Goal: Information Seeking & Learning: Learn about a topic

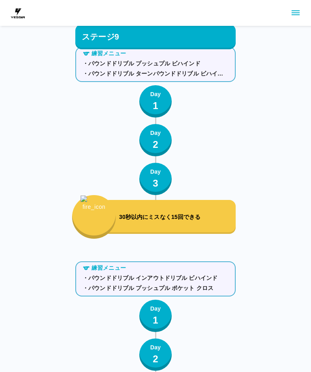
scroll to position [4946, 0]
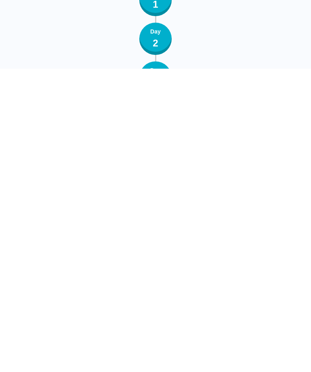
scroll to position [5540, 0]
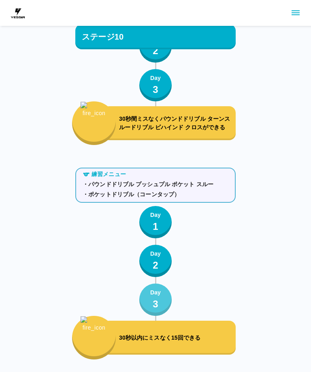
click at [160, 304] on div "Day 3" at bounding box center [155, 300] width 11 height 23
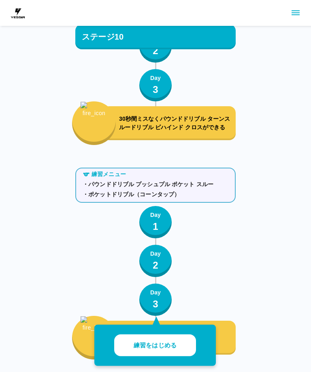
click at [174, 345] on p "練習をはじめる" at bounding box center [154, 345] width 43 height 9
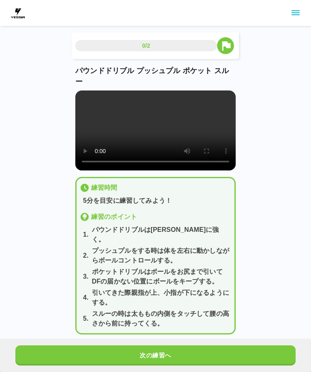
click at [157, 134] on video at bounding box center [155, 131] width 160 height 80
click at [160, 364] on button "次の練習へ" at bounding box center [154, 356] width 279 height 20
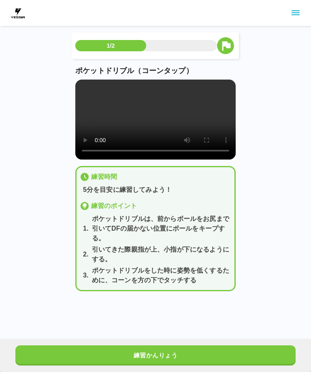
click at [153, 118] on video at bounding box center [155, 120] width 160 height 80
click at [157, 125] on video at bounding box center [155, 120] width 160 height 80
click at [164, 366] on button "練習かんりょう" at bounding box center [154, 356] width 279 height 20
click at [165, 367] on div "次の練習へ" at bounding box center [155, 355] width 311 height 33
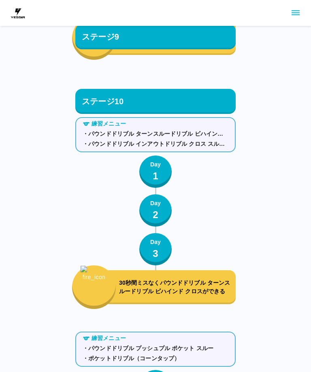
scroll to position [5375, 0]
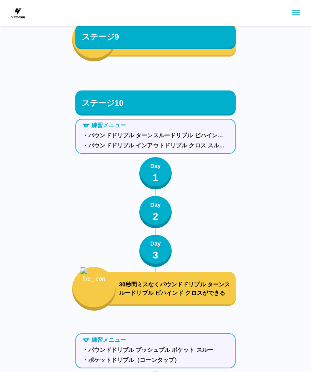
click at [144, 162] on button "Day 1" at bounding box center [155, 173] width 32 height 32
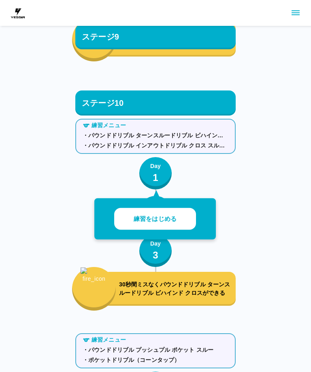
click at [157, 171] on p "1" at bounding box center [155, 178] width 6 height 15
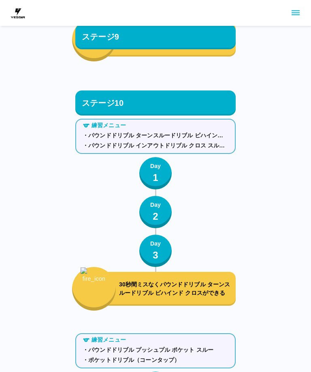
click at [154, 169] on p "Day" at bounding box center [155, 166] width 11 height 8
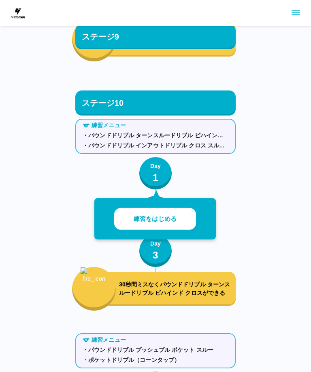
click at [143, 223] on p "練習をはじめる" at bounding box center [154, 219] width 43 height 9
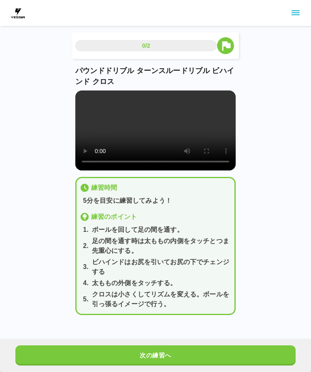
click at [152, 134] on video at bounding box center [155, 131] width 160 height 80
click at [126, 135] on video at bounding box center [155, 131] width 160 height 80
click at [186, 136] on video at bounding box center [155, 131] width 160 height 80
click at [60, 136] on div "0/2 パウンドドリブル ターンスルードリブル ビハインド クロス 練習時間 5分を目安に練習してみよう！ 練習のポイント 1 . ボールを回して足の間を通す…" at bounding box center [155, 164] width 311 height 328
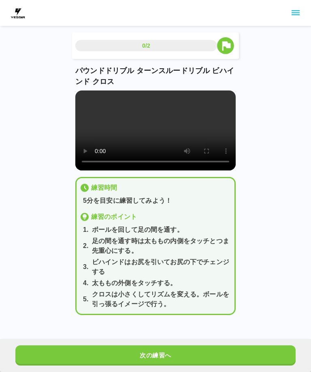
click at [160, 354] on button "次の練習へ" at bounding box center [154, 356] width 279 height 20
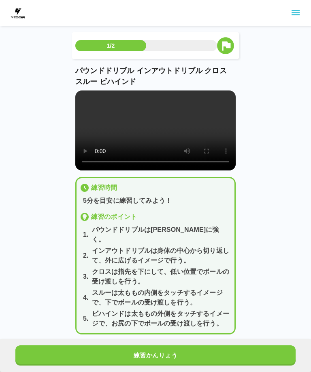
click at [152, 130] on video at bounding box center [155, 131] width 160 height 80
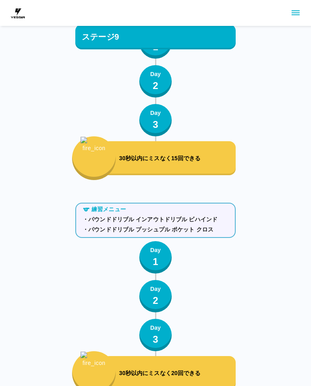
scroll to position [5009, 0]
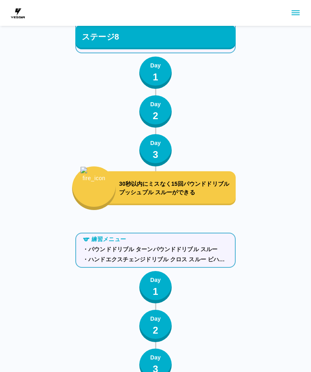
scroll to position [4533, 0]
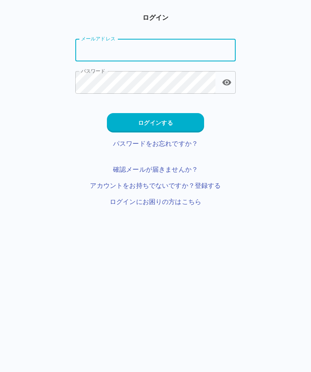
type input "**********"
click at [178, 120] on button "ログインする" at bounding box center [155, 122] width 97 height 19
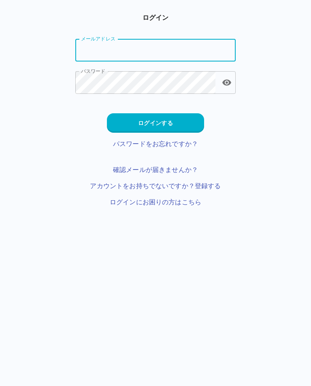
type input "**********"
click at [180, 126] on button "ログインする" at bounding box center [155, 122] width 97 height 19
